Goal: Task Accomplishment & Management: Manage account settings

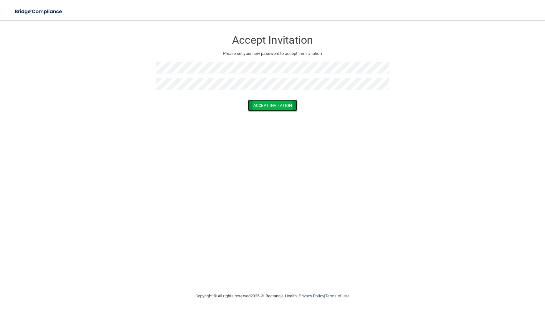
click at [285, 108] on button "Accept Invitation" at bounding box center [272, 105] width 49 height 12
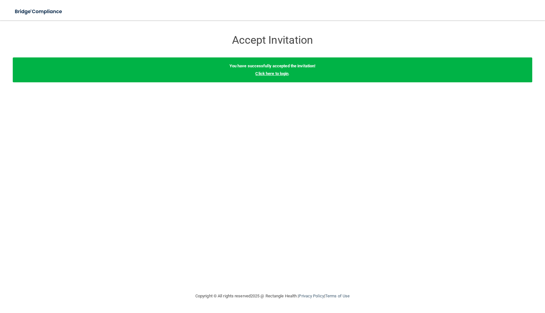
click at [278, 74] on link "Click here to login" at bounding box center [271, 73] width 33 height 5
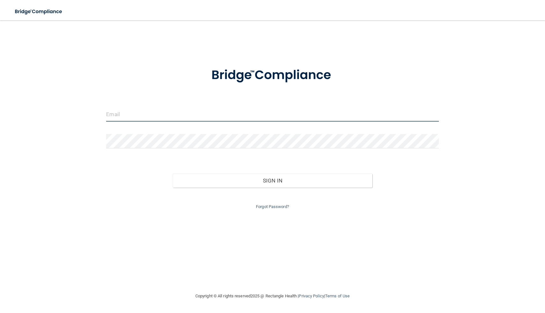
click at [220, 114] on input "email" at bounding box center [272, 114] width 332 height 14
type input "[PERSON_NAME][EMAIL_ADDRESS][DOMAIN_NAME]"
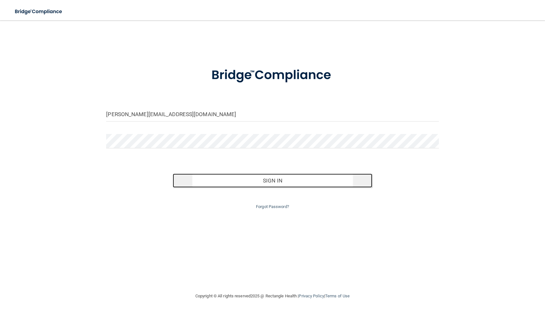
click at [280, 186] on button "Sign In" at bounding box center [273, 180] width 200 height 14
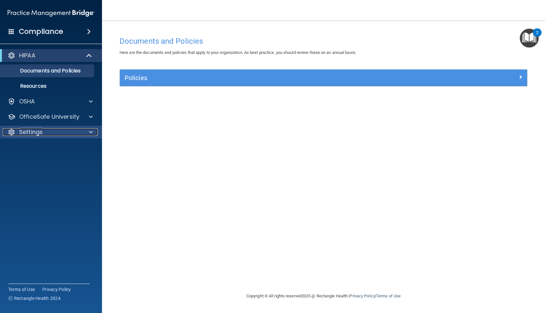
click at [82, 131] on div at bounding box center [90, 132] width 16 height 8
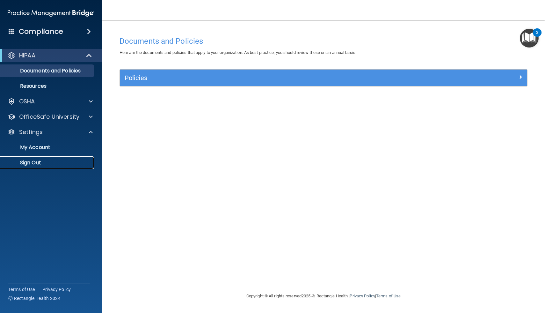
click at [42, 162] on p "Sign Out" at bounding box center [47, 162] width 87 height 6
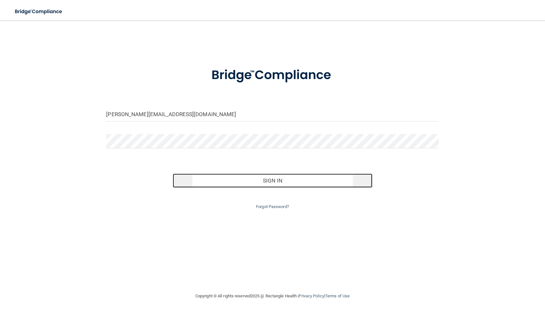
click at [246, 181] on button "Sign In" at bounding box center [273, 180] width 200 height 14
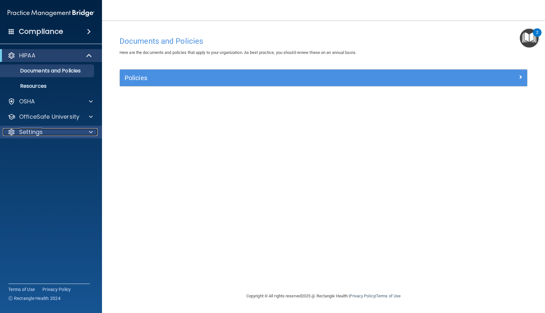
click at [26, 130] on p "Settings" at bounding box center [31, 132] width 24 height 8
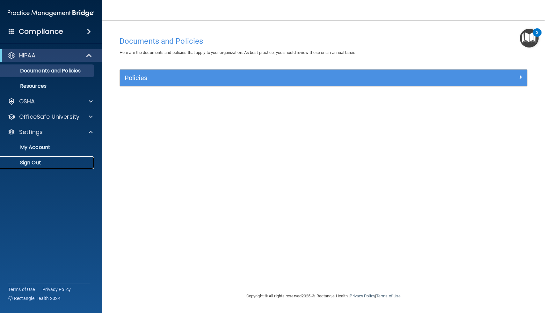
click at [31, 164] on p "Sign Out" at bounding box center [47, 162] width 87 height 6
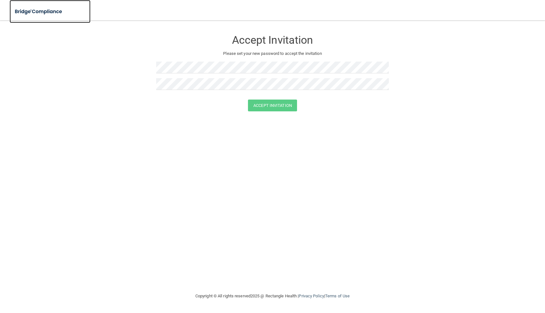
click at [35, 14] on img at bounding box center [39, 11] width 59 height 13
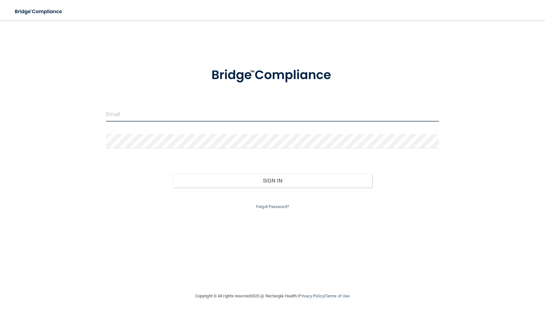
type input "[PERSON_NAME][EMAIL_ADDRESS][DOMAIN_NAME]"
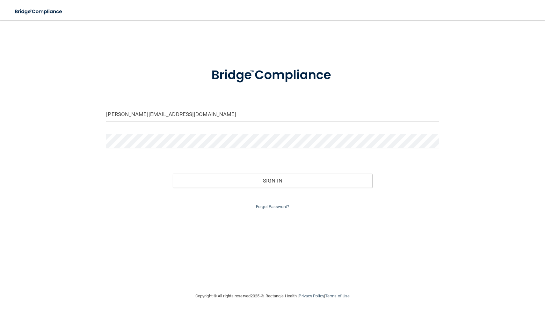
click at [35, 14] on img at bounding box center [39, 11] width 59 height 13
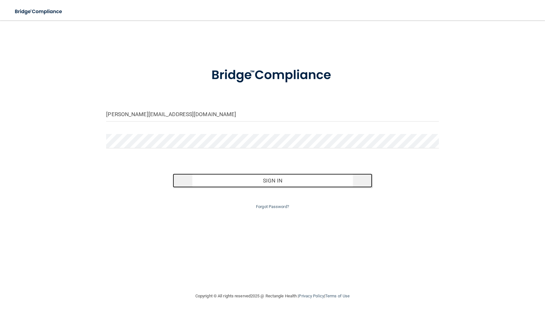
click at [276, 173] on button "Sign In" at bounding box center [273, 180] width 200 height 14
